Goal: Task Accomplishment & Management: Manage account settings

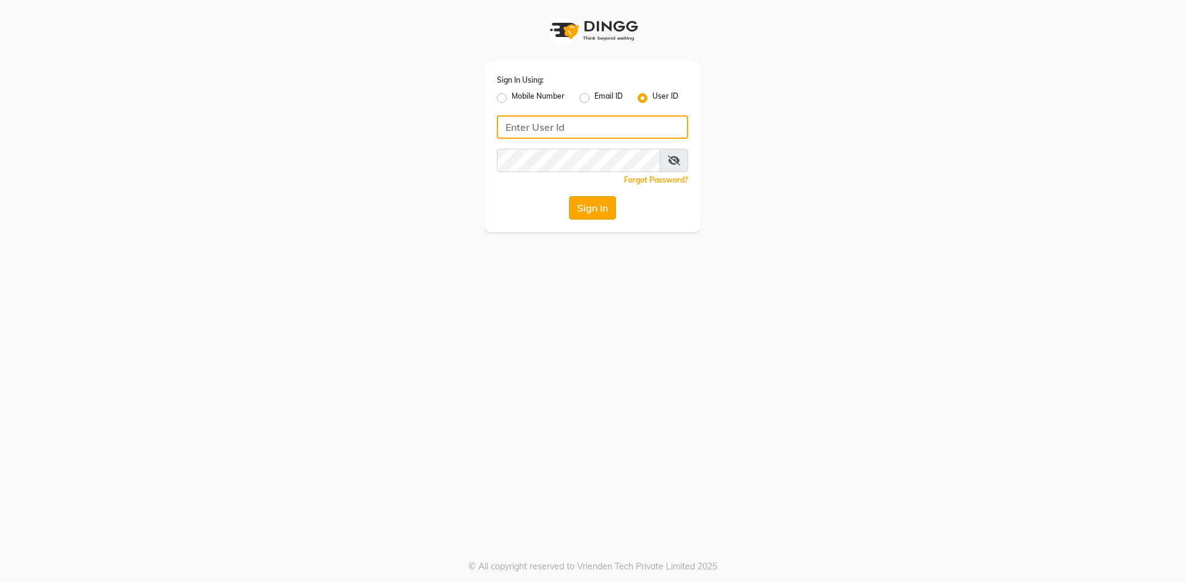
type input "salon82@"
click at [610, 214] on button "Sign In" at bounding box center [592, 207] width 47 height 23
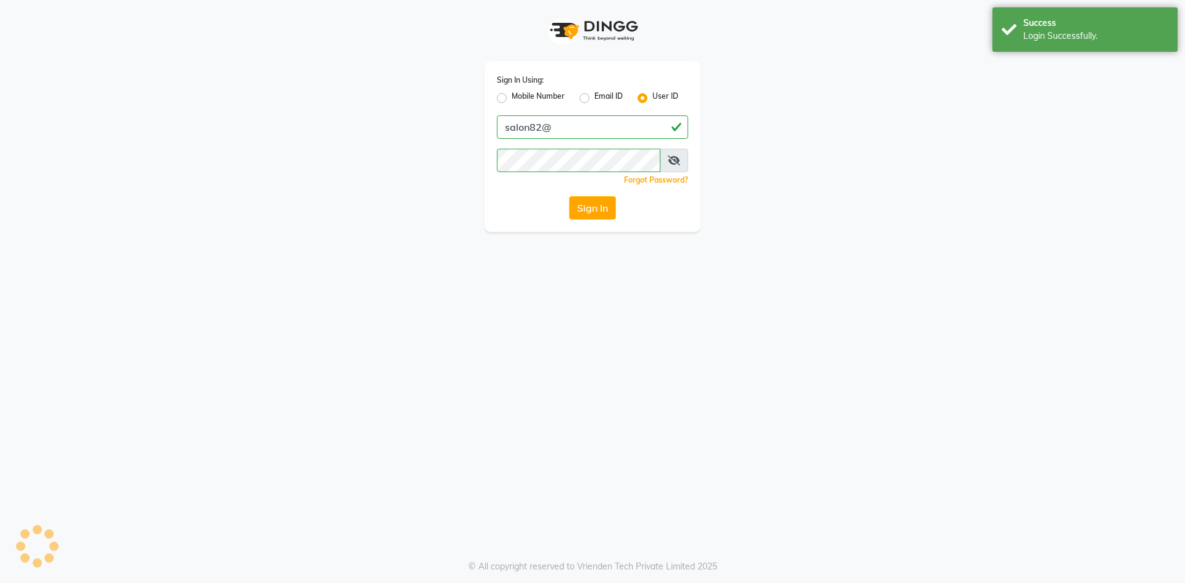
select select "service"
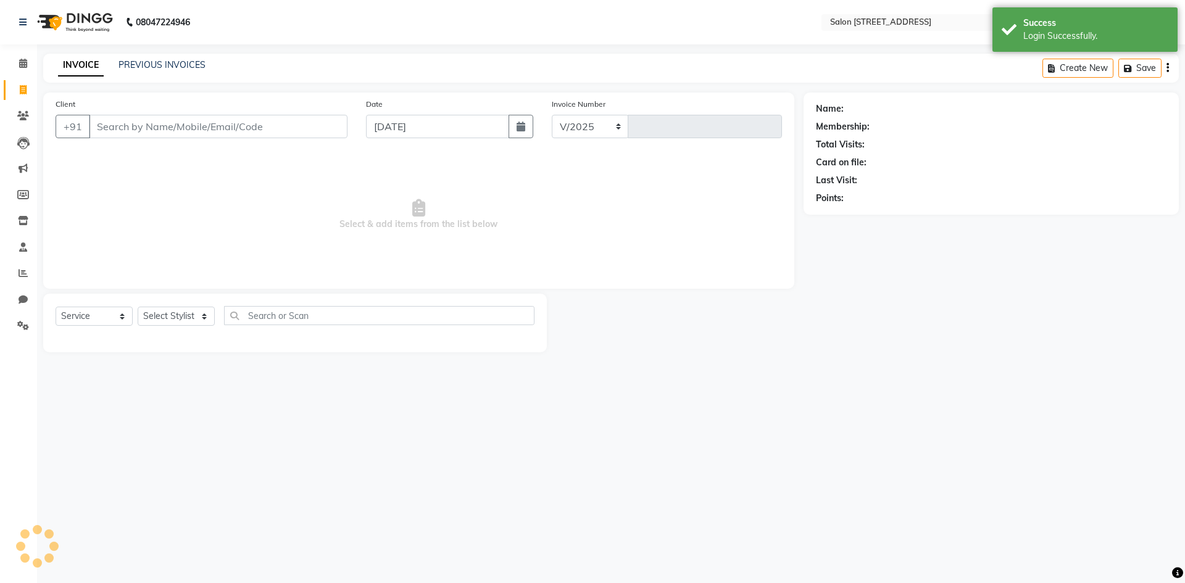
select select "7707"
type input "0761"
select select "P"
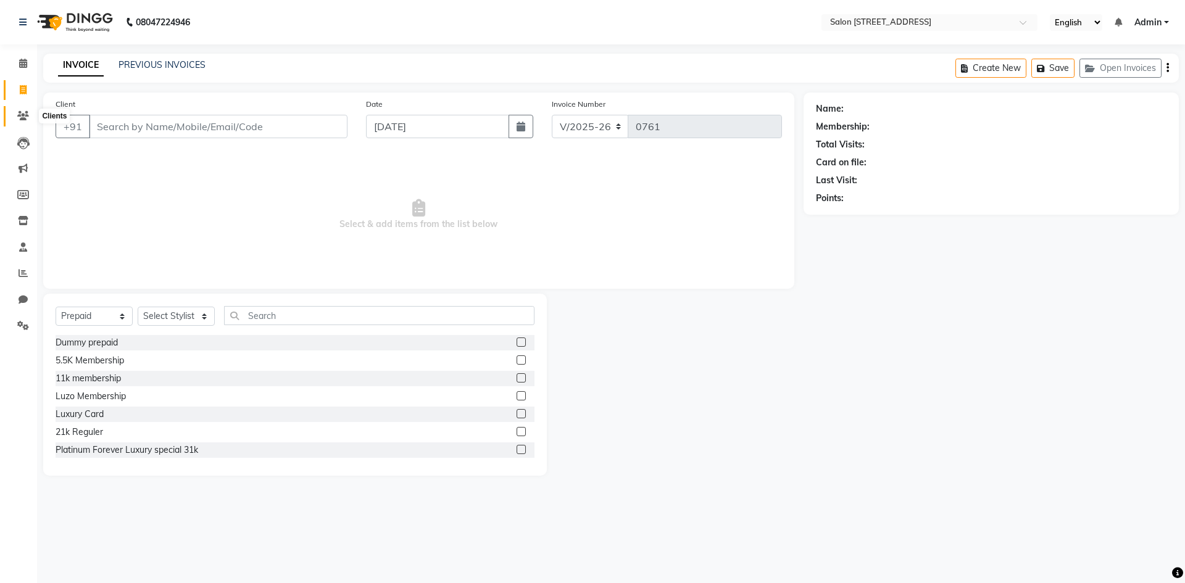
click at [17, 117] on span at bounding box center [23, 116] width 22 height 14
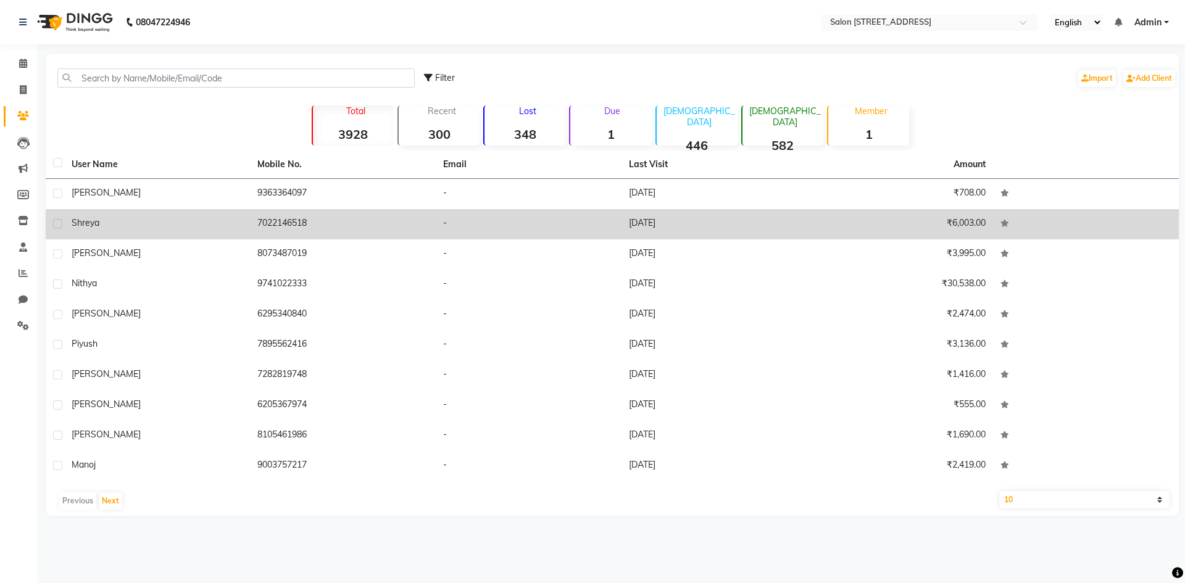
click at [114, 223] on div "Shreya" at bounding box center [157, 223] width 171 height 13
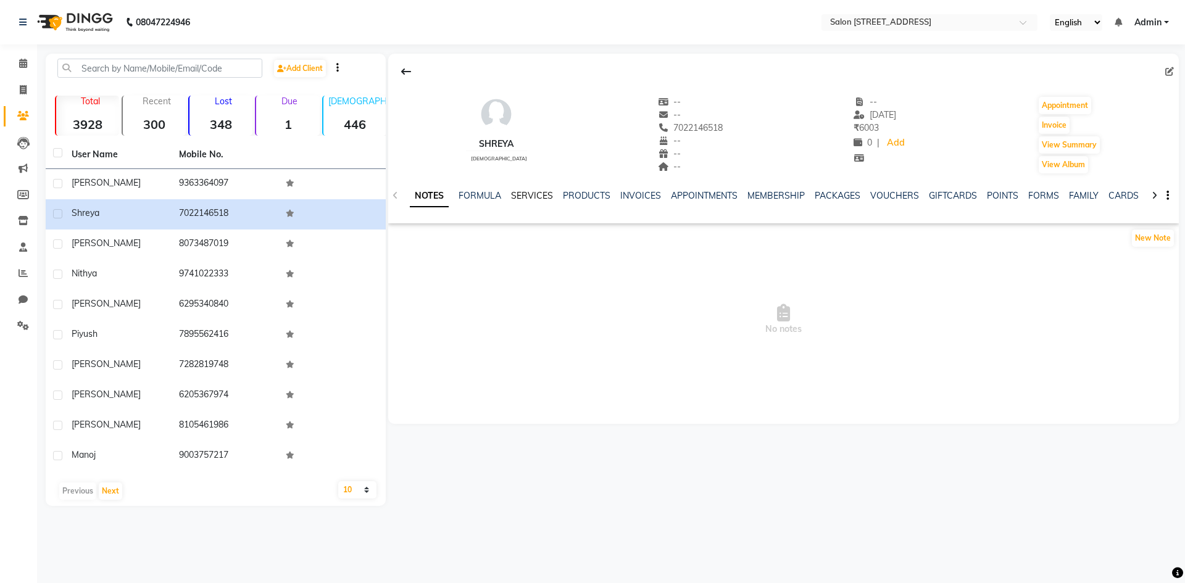
click at [514, 196] on link "SERVICES" at bounding box center [532, 195] width 42 height 11
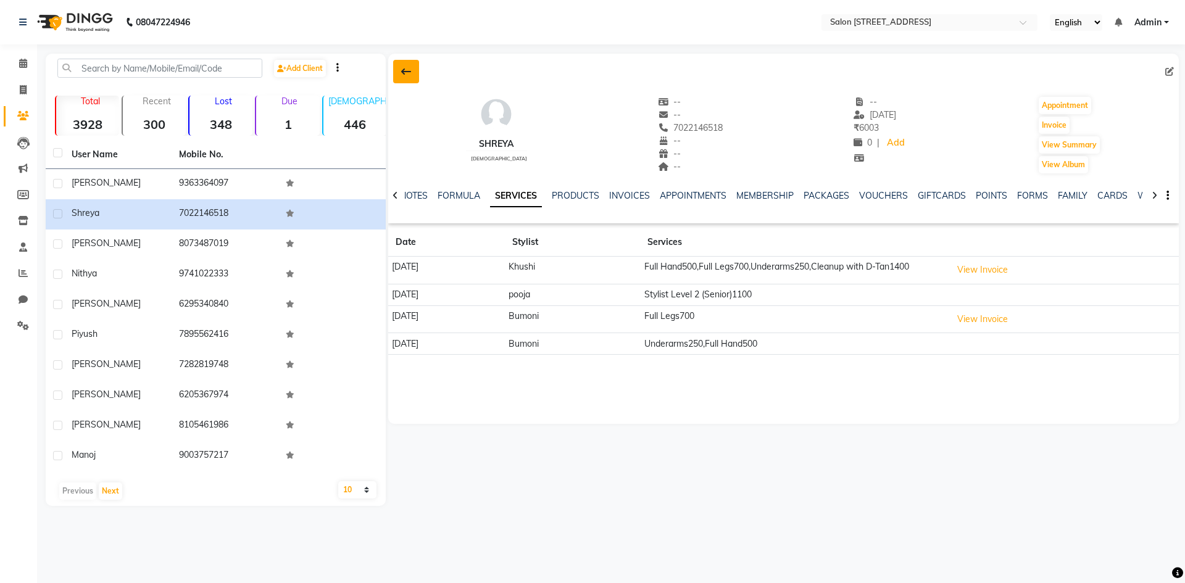
click at [405, 75] on icon at bounding box center [406, 72] width 10 height 10
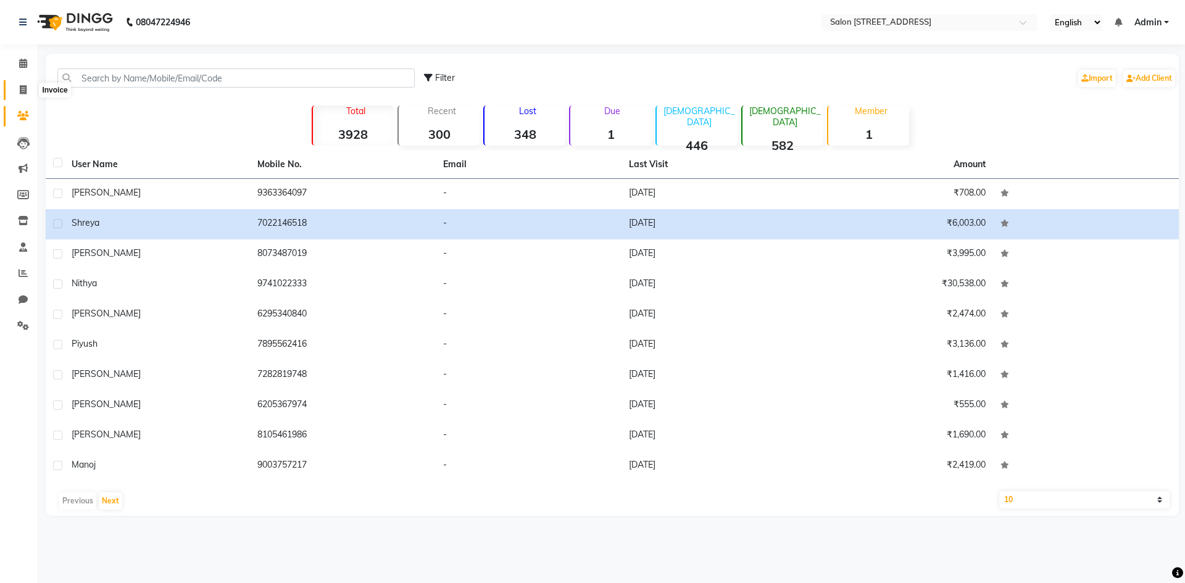
click at [14, 89] on span at bounding box center [23, 90] width 22 height 14
select select "7707"
select select "service"
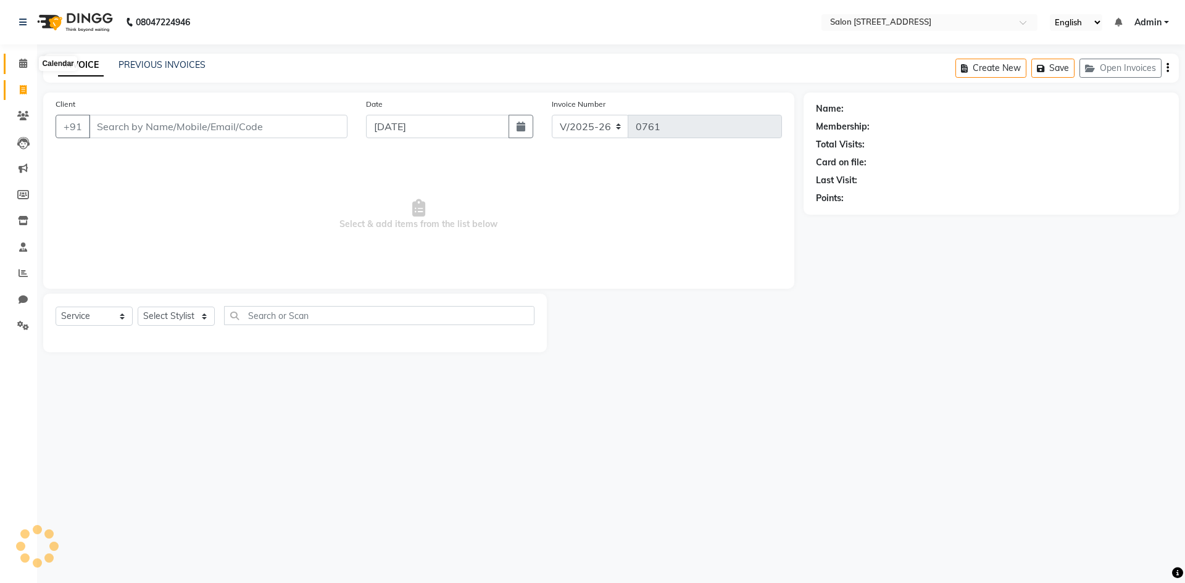
click at [22, 65] on icon at bounding box center [23, 63] width 8 height 9
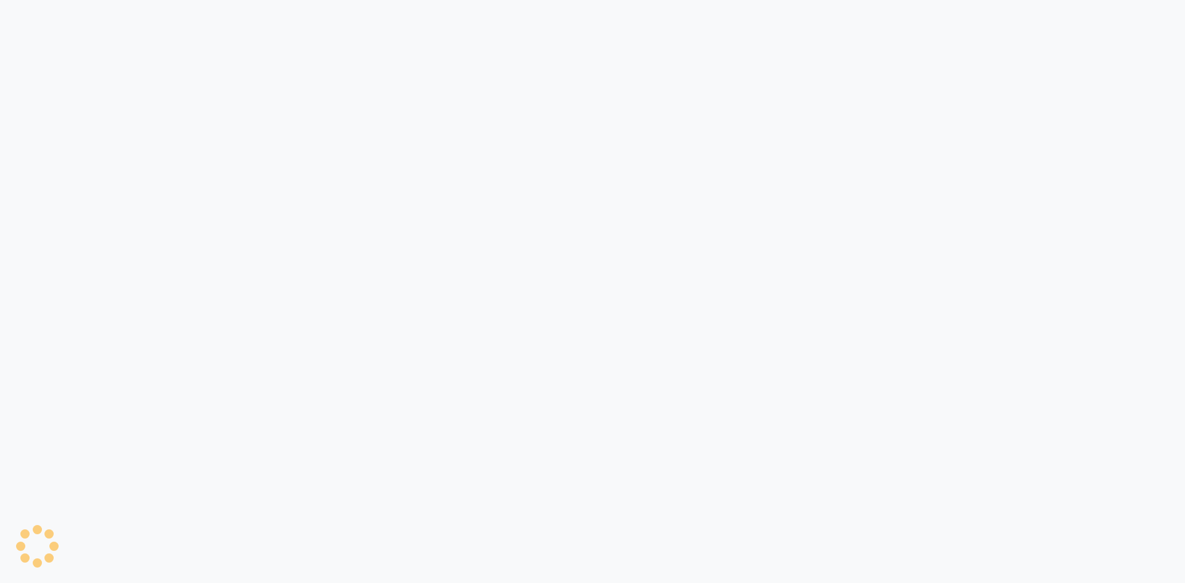
select select "7707"
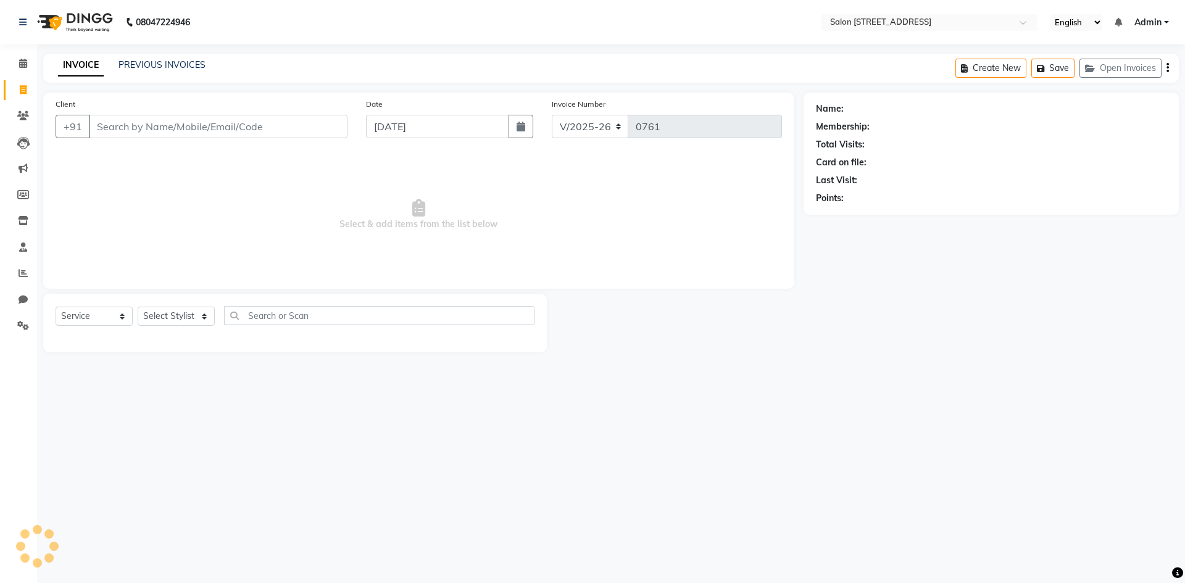
select select "P"
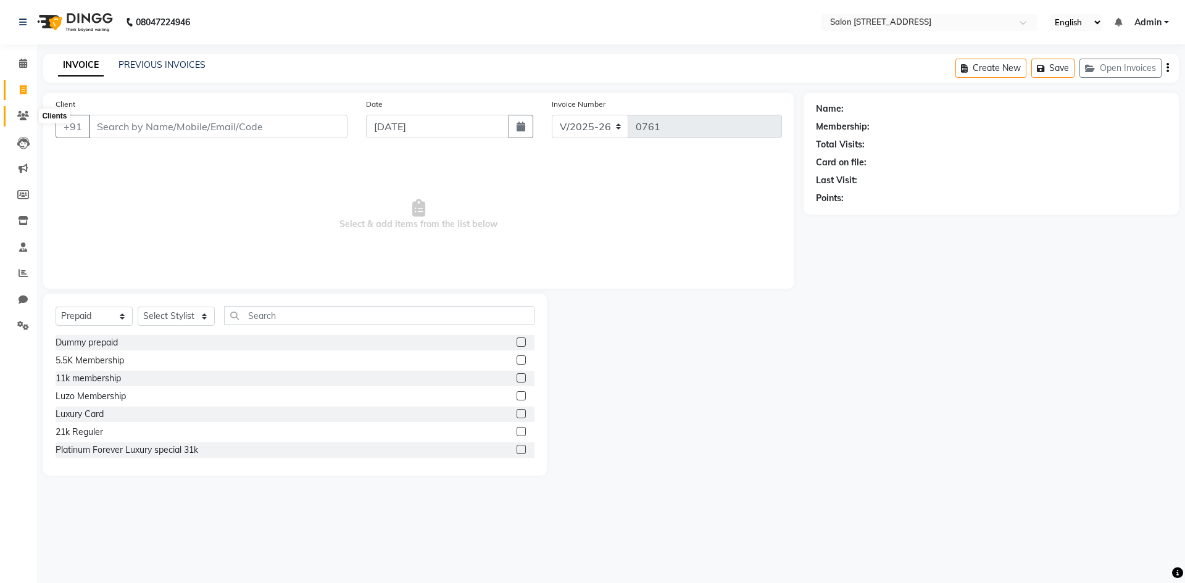
click at [30, 113] on span at bounding box center [23, 116] width 22 height 14
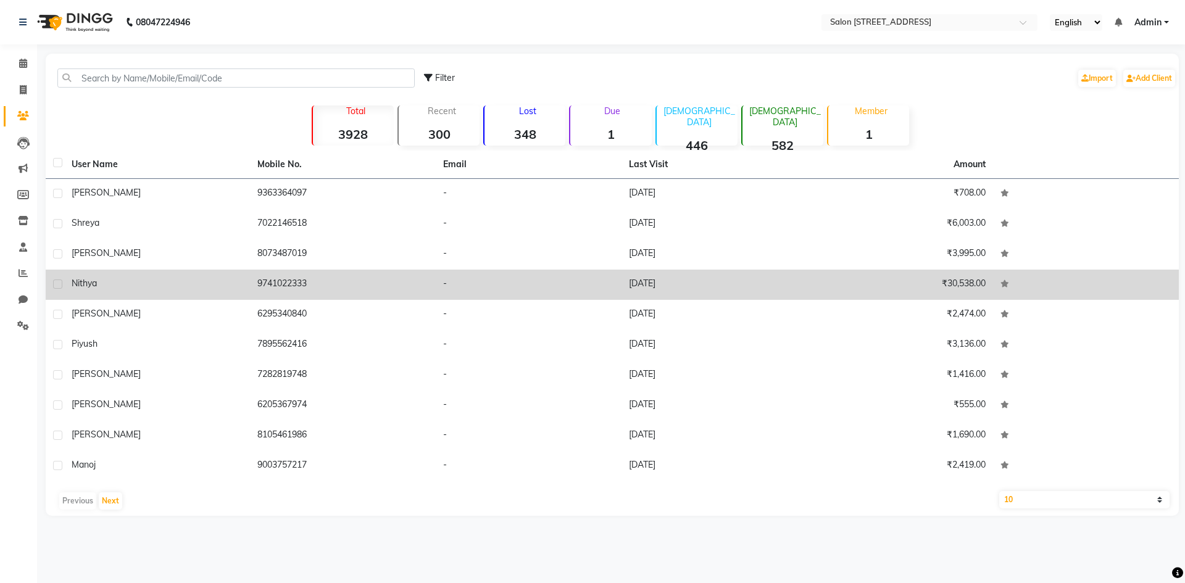
click at [247, 274] on td "nithya" at bounding box center [157, 285] width 186 height 30
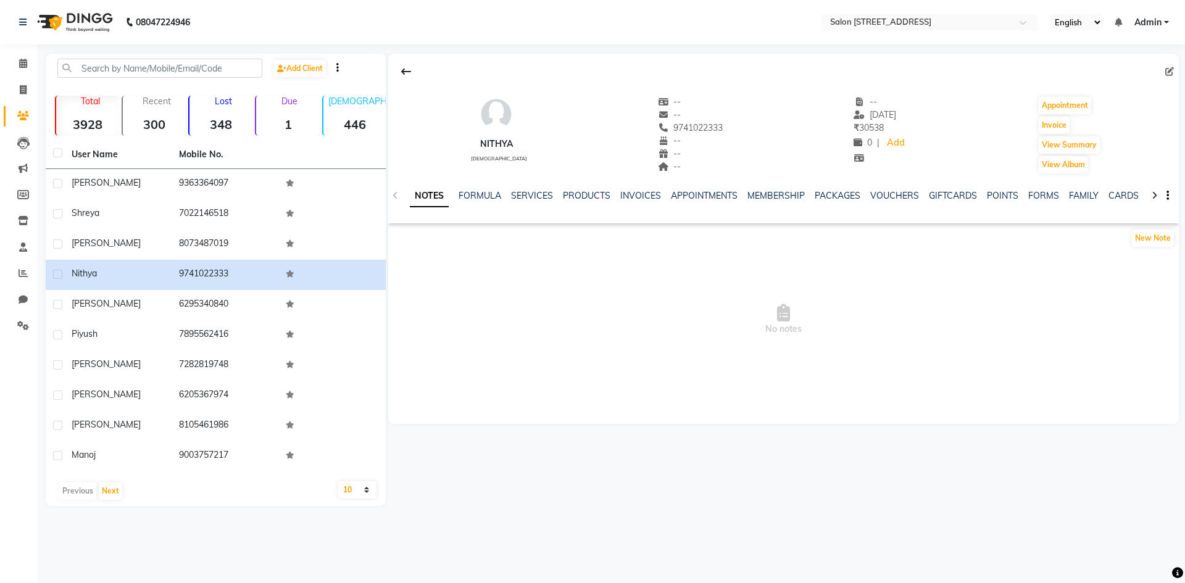
click at [540, 202] on div "SERVICES" at bounding box center [532, 196] width 42 height 13
click at [541, 191] on link "SERVICES" at bounding box center [532, 195] width 42 height 11
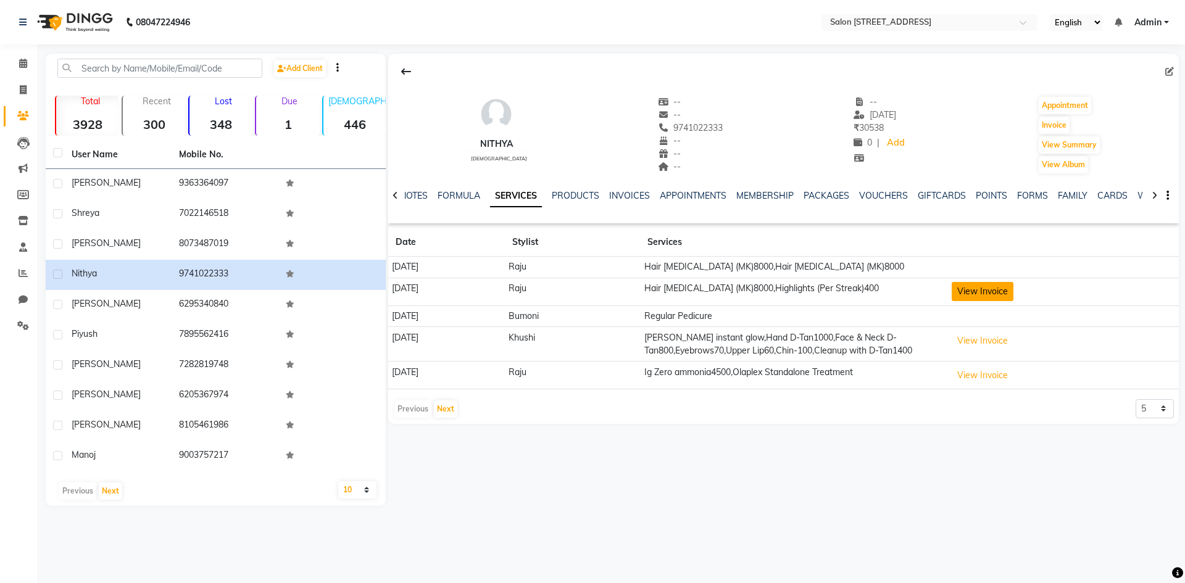
click at [1014, 301] on button "View Invoice" at bounding box center [983, 291] width 62 height 19
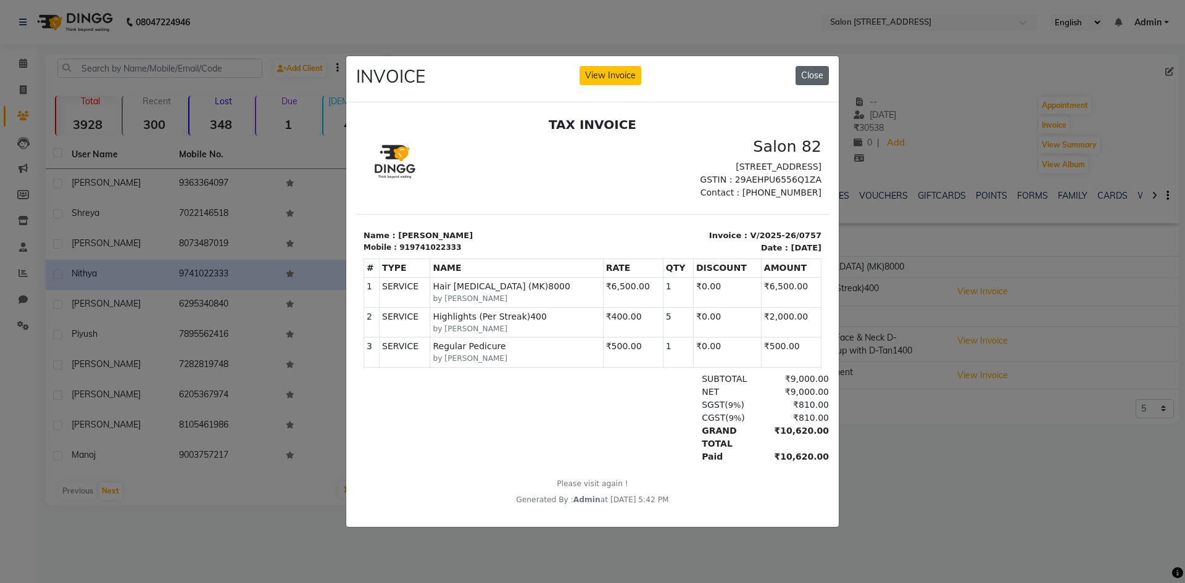
click at [817, 67] on button "Close" at bounding box center [812, 75] width 33 height 19
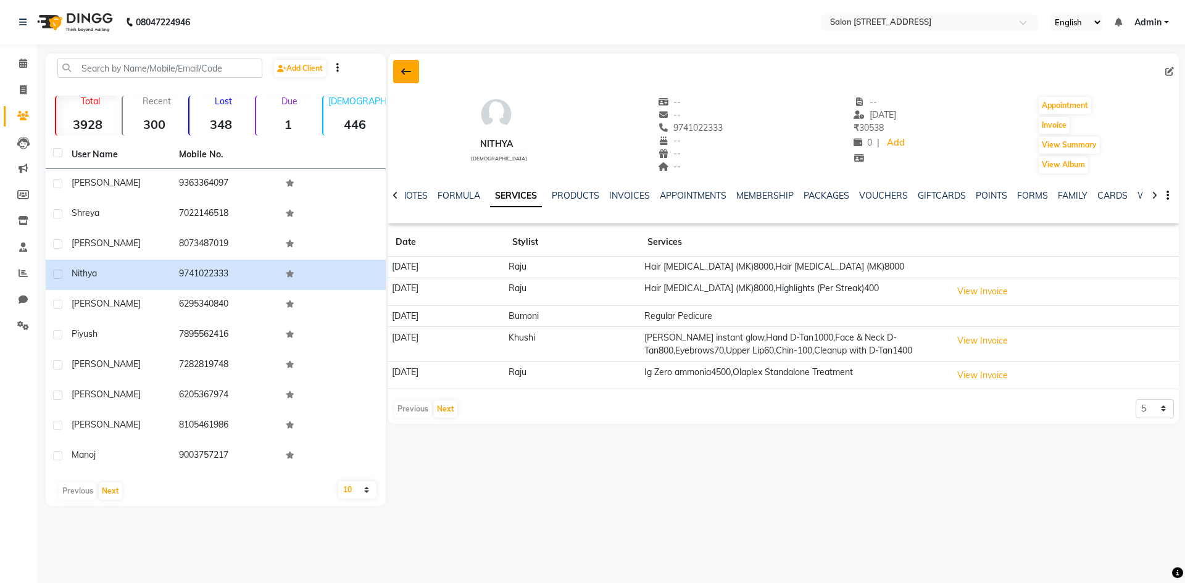
click at [408, 77] on button at bounding box center [406, 71] width 26 height 23
